Goal: Information Seeking & Learning: Learn about a topic

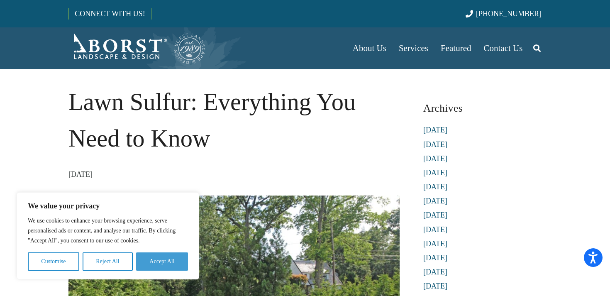
click at [154, 267] on button "Accept All" at bounding box center [162, 261] width 52 height 18
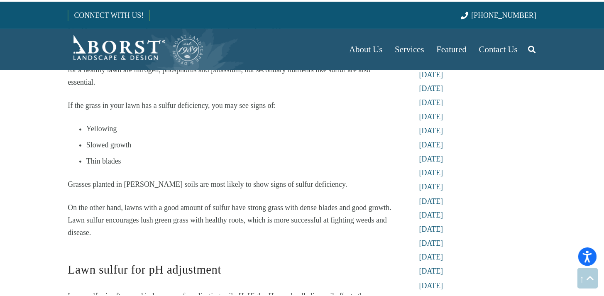
scroll to position [625, 0]
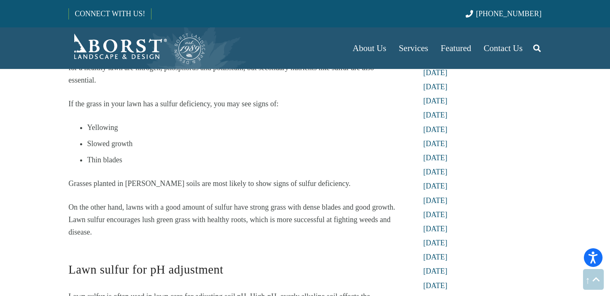
click at [64, 129] on div "Lawn Sulfur: Everything You Need to Know [DATE] Lawn Sulfur has many benefits f…" at bounding box center [234, 114] width 354 height 1311
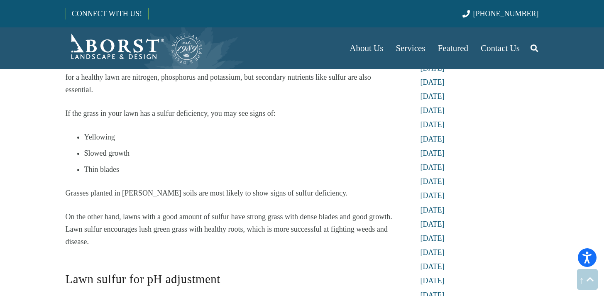
scroll to position [615, 0]
click at [214, 115] on span "If the grass in your lawn has a sulfur deficiency, you may see signs of:" at bounding box center [171, 113] width 210 height 8
click at [218, 115] on span "If the grass in your lawn has a sulfur deficiency, you may see signs of:" at bounding box center [171, 113] width 210 height 8
drag, startPoint x: 224, startPoint y: 115, endPoint x: 258, endPoint y: 126, distance: 35.6
click at [258, 126] on div "Lawn Sulfur has many benefits for your grass. We’ll tell you more, and how it w…" at bounding box center [231, 180] width 331 height 1200
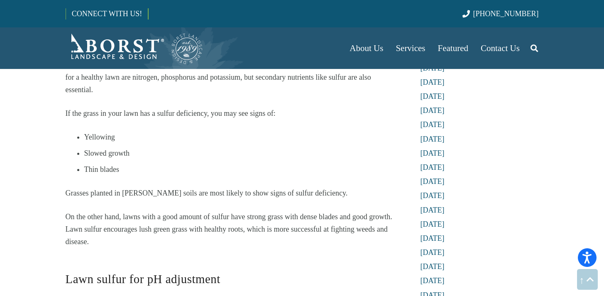
click at [256, 125] on div "Lawn Sulfur has many benefits for your grass. We’ll tell you more, and how it w…" at bounding box center [231, 180] width 331 height 1200
drag, startPoint x: 225, startPoint y: 116, endPoint x: 230, endPoint y: 117, distance: 4.6
click at [230, 117] on span "If the grass in your lawn has a sulfur deficiency, you may see signs of:" at bounding box center [171, 113] width 210 height 8
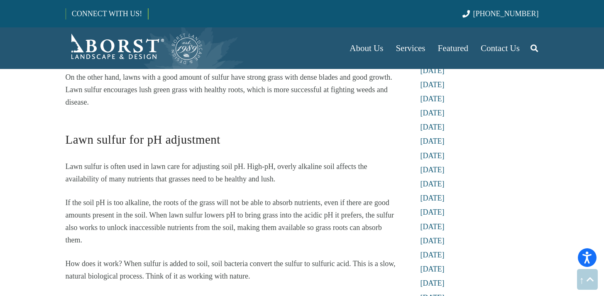
scroll to position [773, 0]
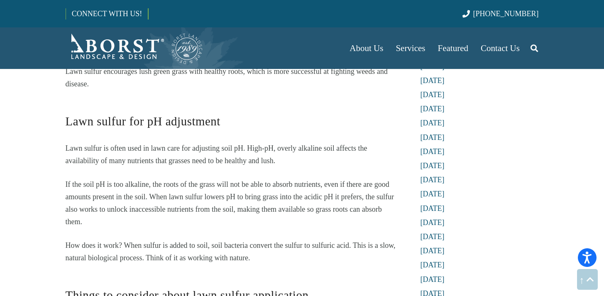
click at [265, 156] on p "Lawn sulfur is often used in lawn care for adjusting soil pH. High-pH, overly a…" at bounding box center [231, 154] width 331 height 25
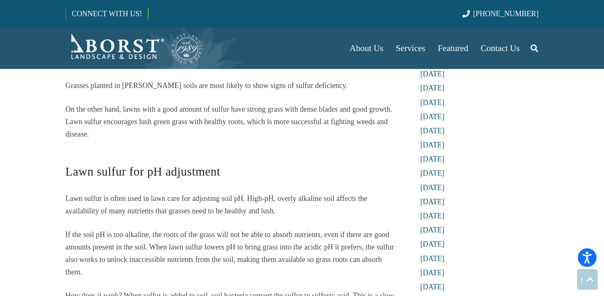
scroll to position [562, 0]
